Goal: Register for event/course

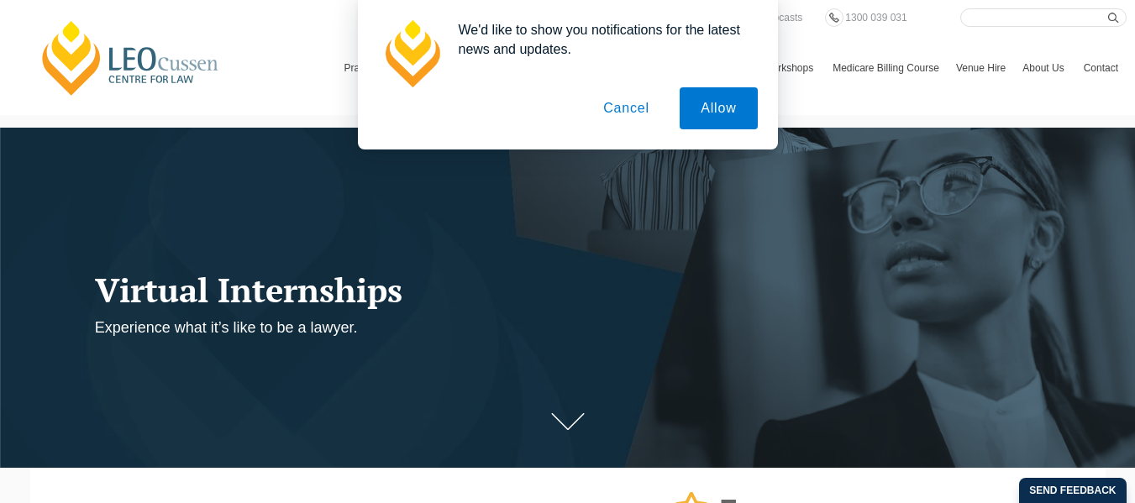
click at [758, 100] on div "We'd like to show you notifications for the latest news and updates. Allow Canc…" at bounding box center [568, 75] width 420 height 150
click at [731, 103] on button "Allow" at bounding box center [718, 108] width 77 height 42
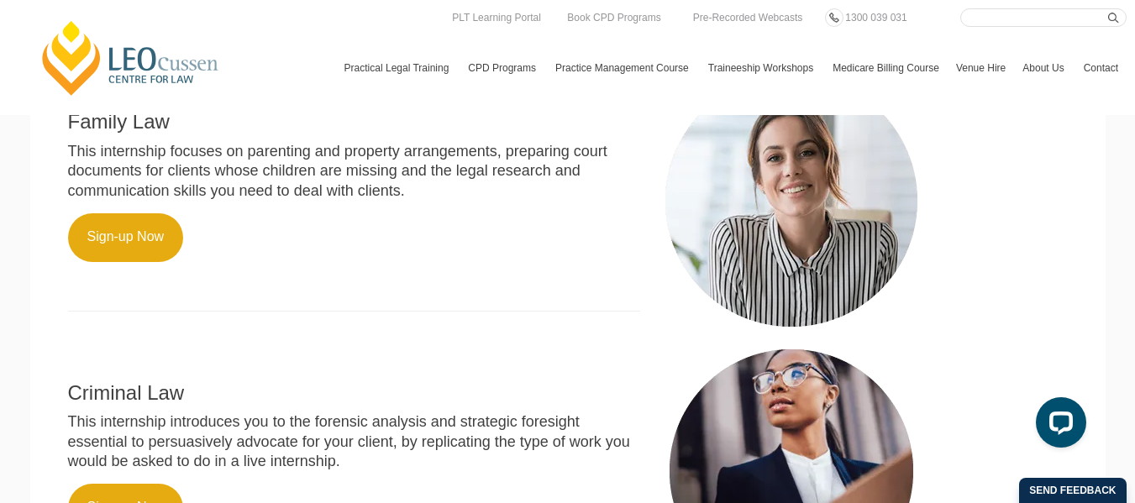
scroll to position [633, 0]
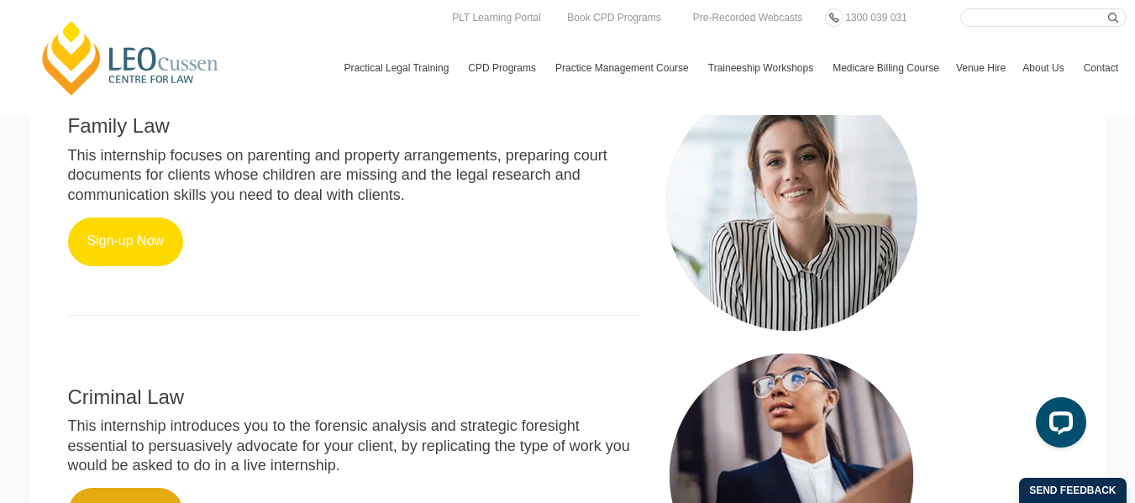
click at [109, 266] on link "Sign-up Now" at bounding box center [126, 242] width 116 height 49
